Goal: Register for event/course

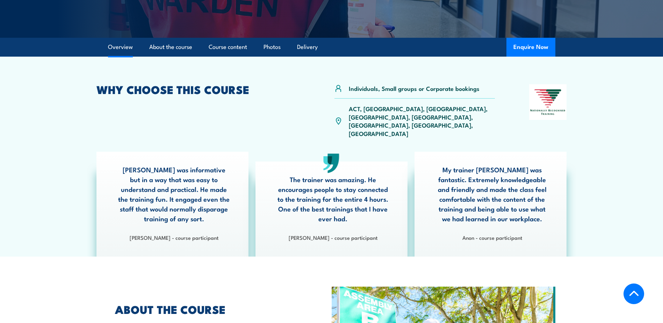
scroll to position [210, 0]
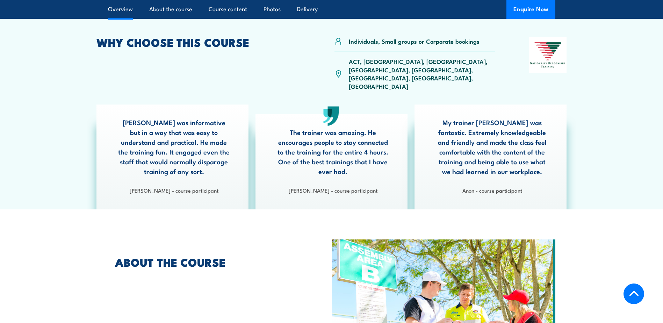
click at [407, 60] on p "ACT, [GEOGRAPHIC_DATA], [GEOGRAPHIC_DATA], [GEOGRAPHIC_DATA], [GEOGRAPHIC_DATA]…" at bounding box center [422, 73] width 146 height 33
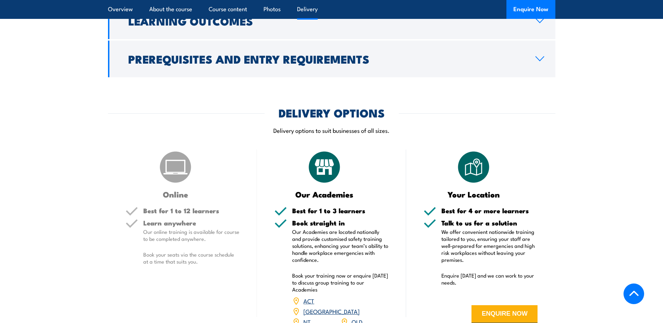
scroll to position [664, 0]
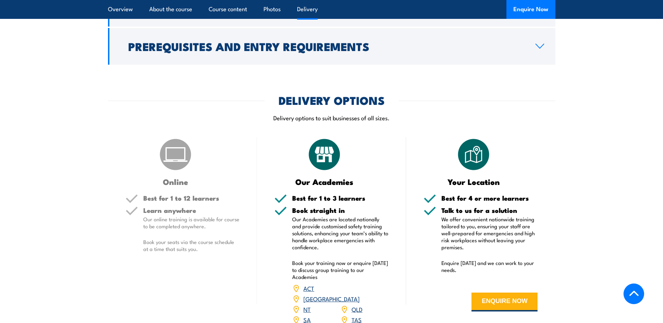
click at [306, 315] on link "SA" at bounding box center [306, 319] width 7 height 8
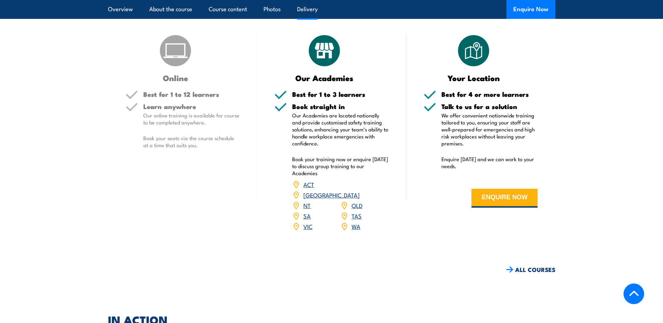
scroll to position [769, 0]
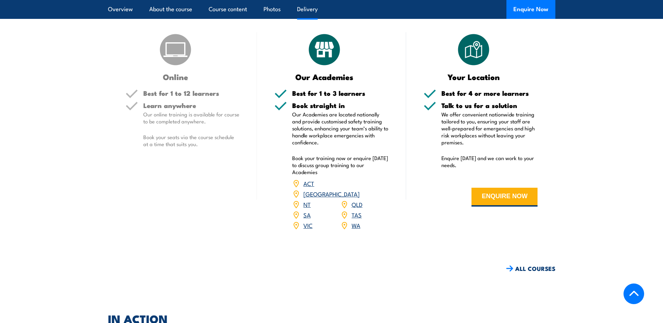
click at [306, 210] on link "SA" at bounding box center [306, 214] width 7 height 8
click at [307, 210] on link "SA" at bounding box center [306, 214] width 7 height 8
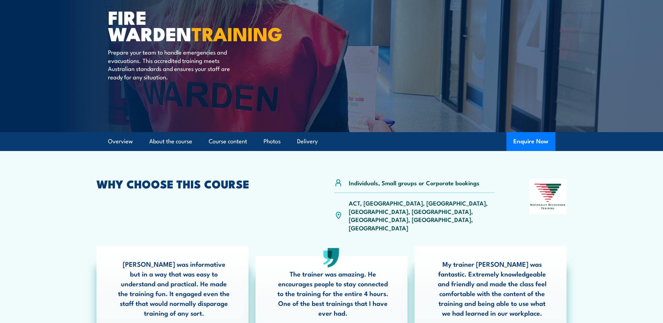
scroll to position [0, 0]
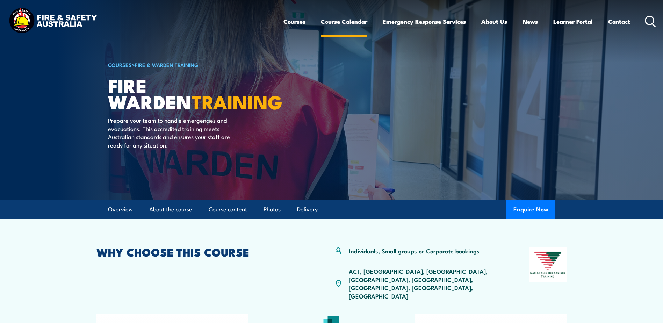
click at [344, 22] on link "Course Calendar" at bounding box center [344, 21] width 46 height 19
